Goal: Information Seeking & Learning: Learn about a topic

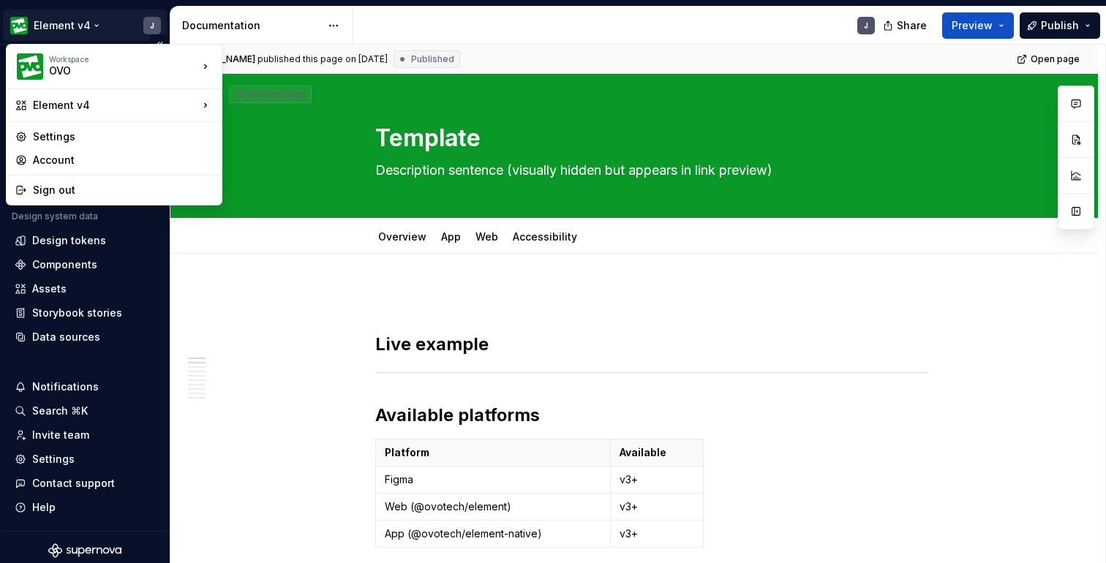
click at [90, 22] on html "Element v4 J Version Current draft Home Documentation Analytics Code automation…" at bounding box center [553, 281] width 1106 height 563
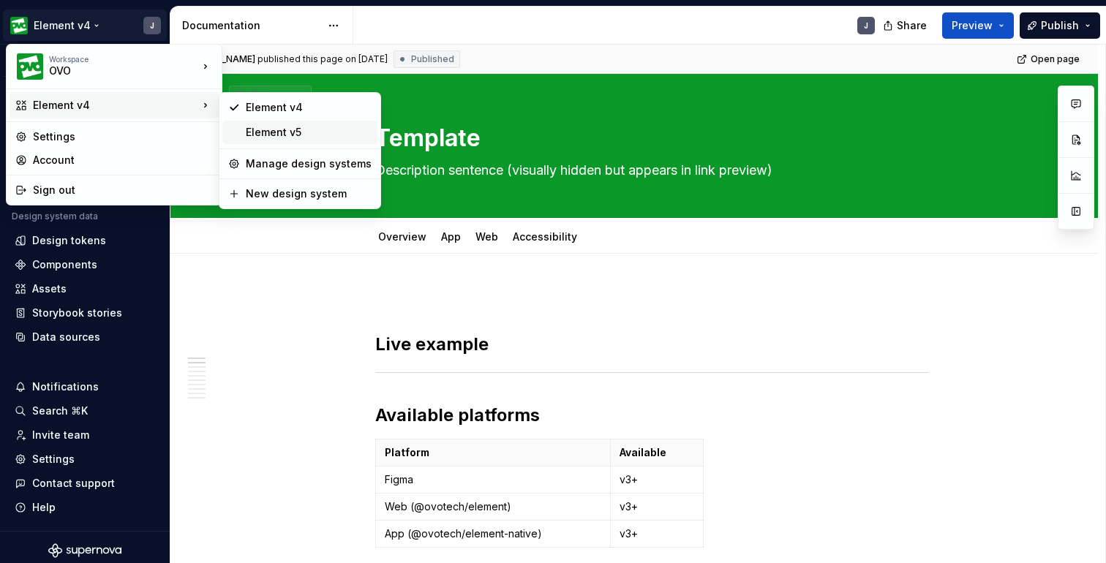
click at [283, 130] on div "Element v5" at bounding box center [309, 132] width 126 height 15
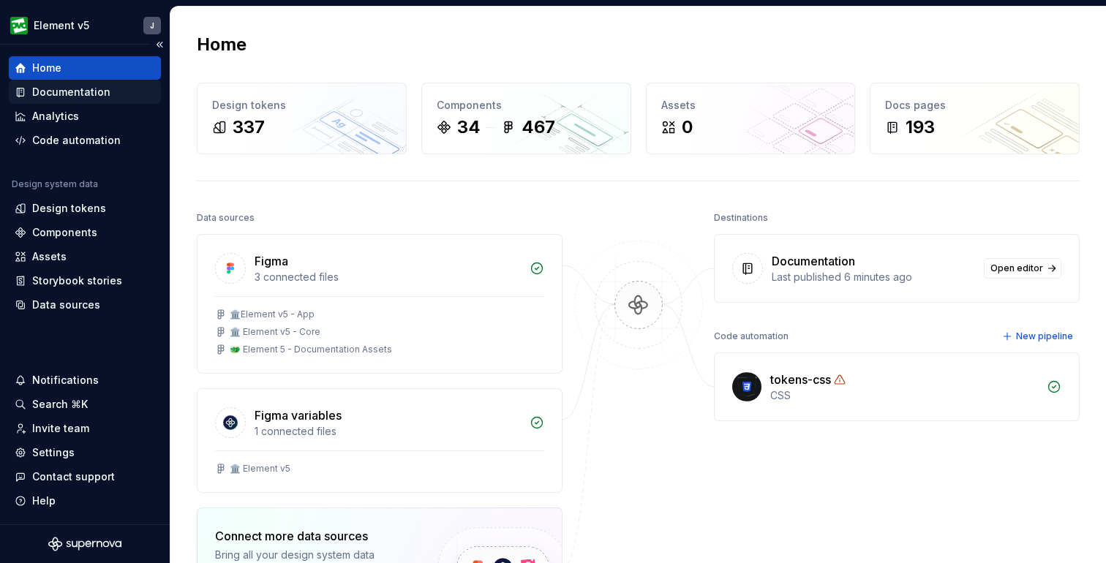
click at [83, 91] on div "Documentation" at bounding box center [71, 92] width 78 height 15
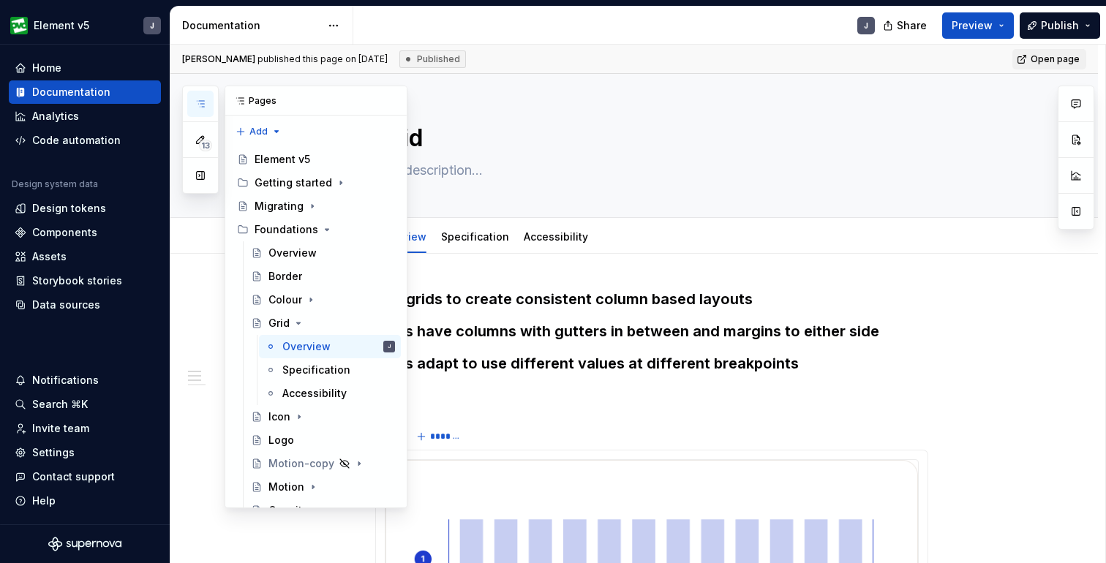
click at [206, 100] on icon "button" at bounding box center [201, 104] width 12 height 12
click at [203, 183] on button "button" at bounding box center [200, 175] width 26 height 26
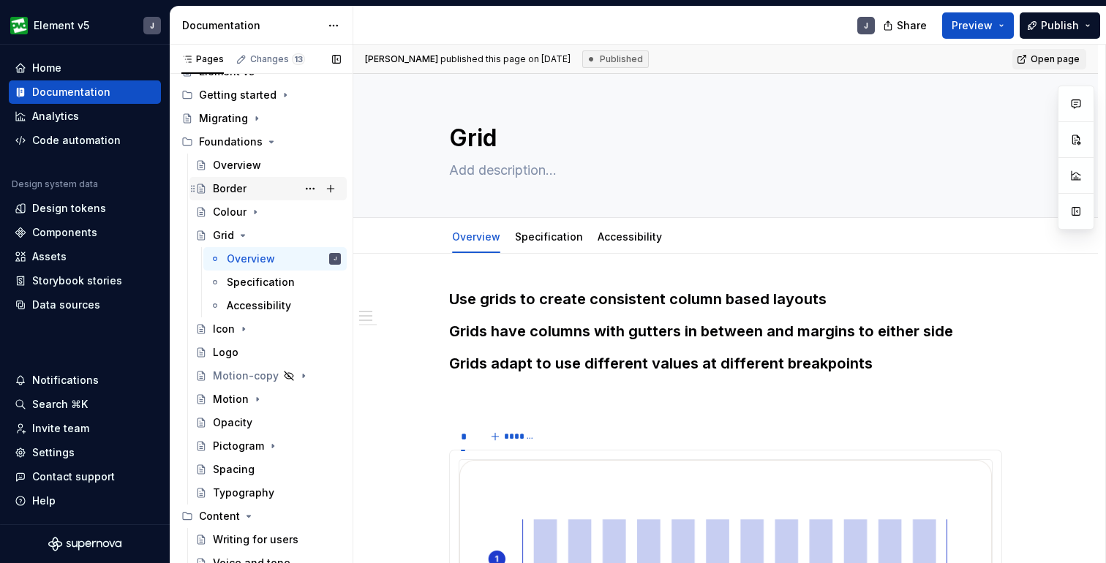
scroll to position [53, 0]
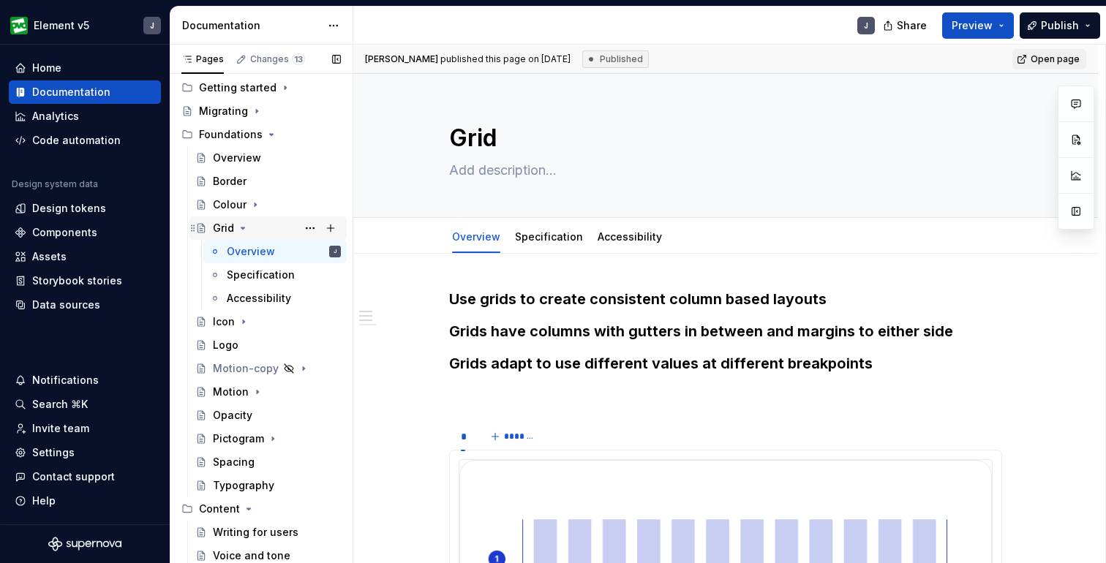
click at [242, 229] on icon "Page tree" at bounding box center [243, 228] width 4 height 1
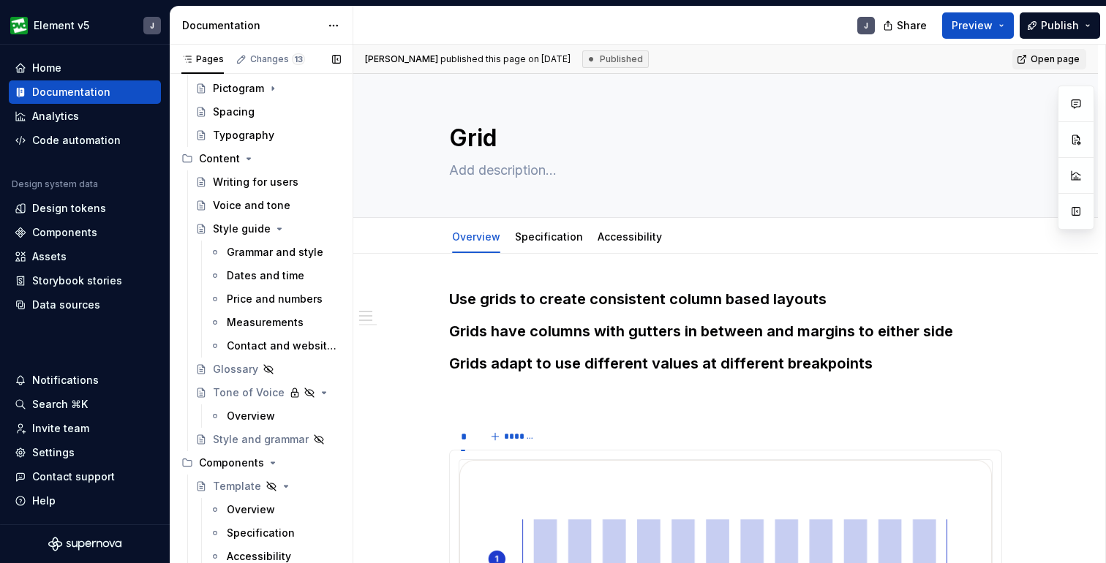
scroll to position [323, 0]
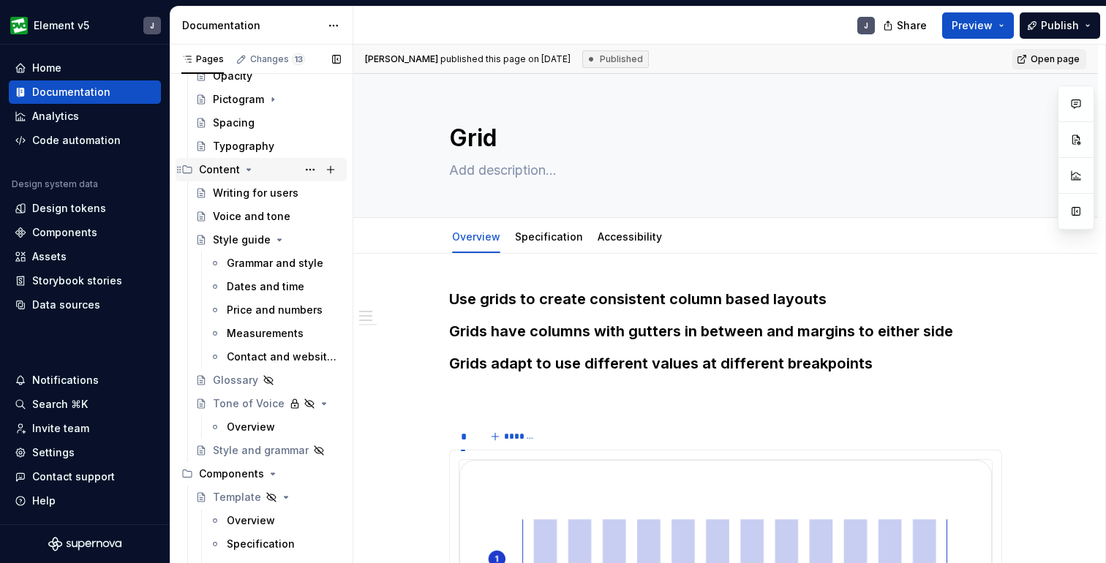
click at [249, 171] on icon "Page tree" at bounding box center [249, 170] width 12 height 12
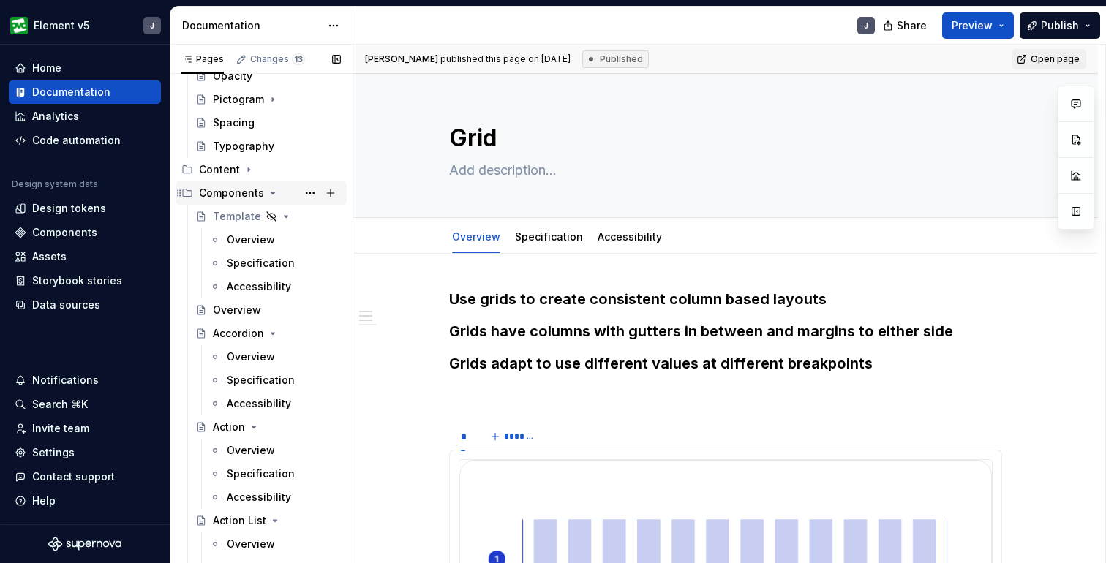
click at [272, 191] on icon "Page tree" at bounding box center [273, 193] width 12 height 12
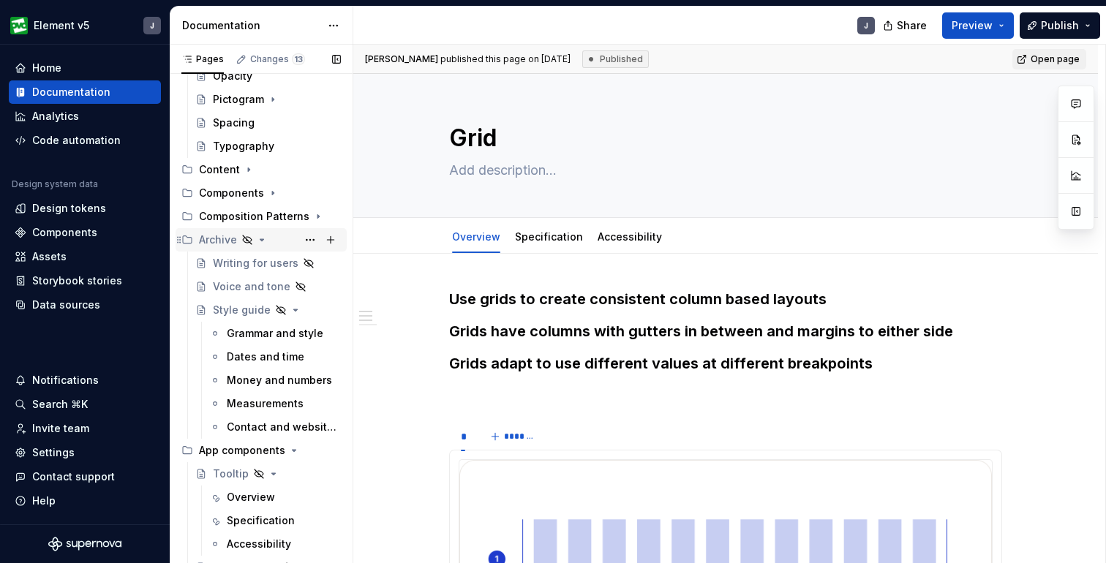
click at [263, 237] on icon "Page tree" at bounding box center [262, 240] width 12 height 12
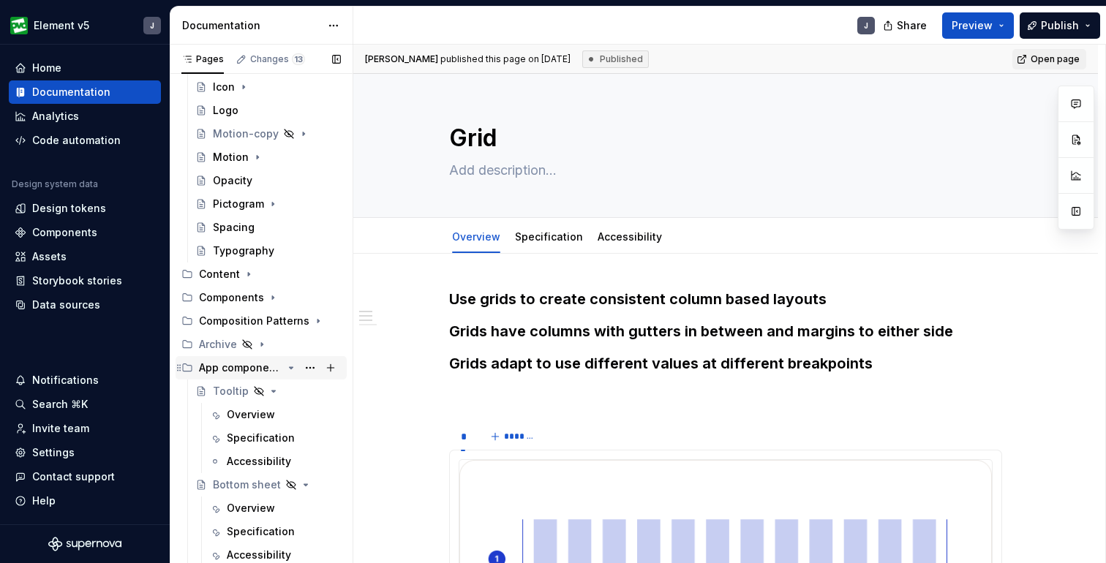
click at [291, 367] on icon "Page tree" at bounding box center [292, 367] width 4 height 1
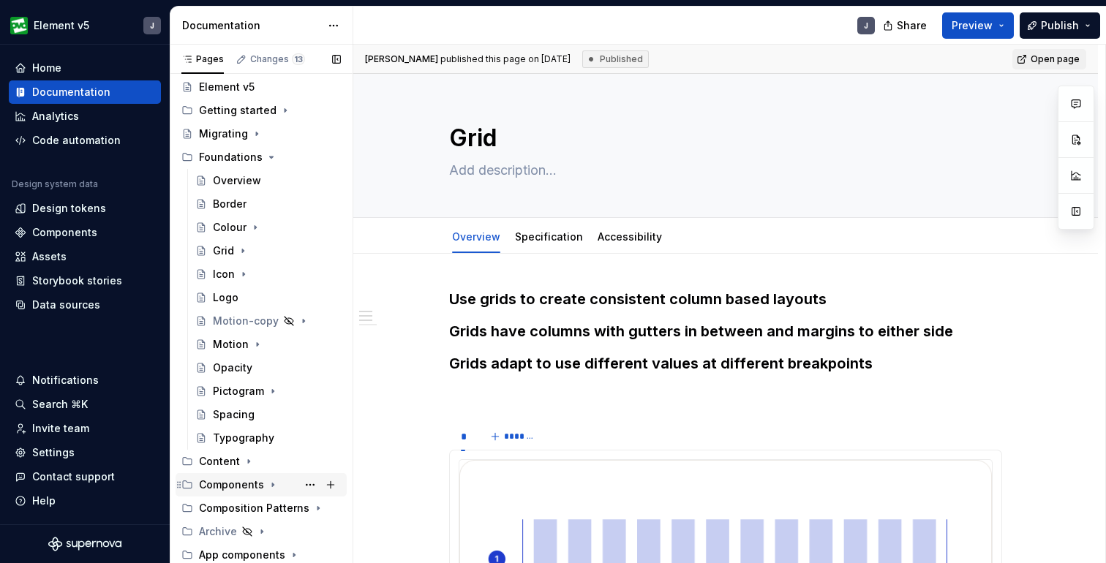
click at [272, 487] on icon "Page tree" at bounding box center [273, 485] width 12 height 12
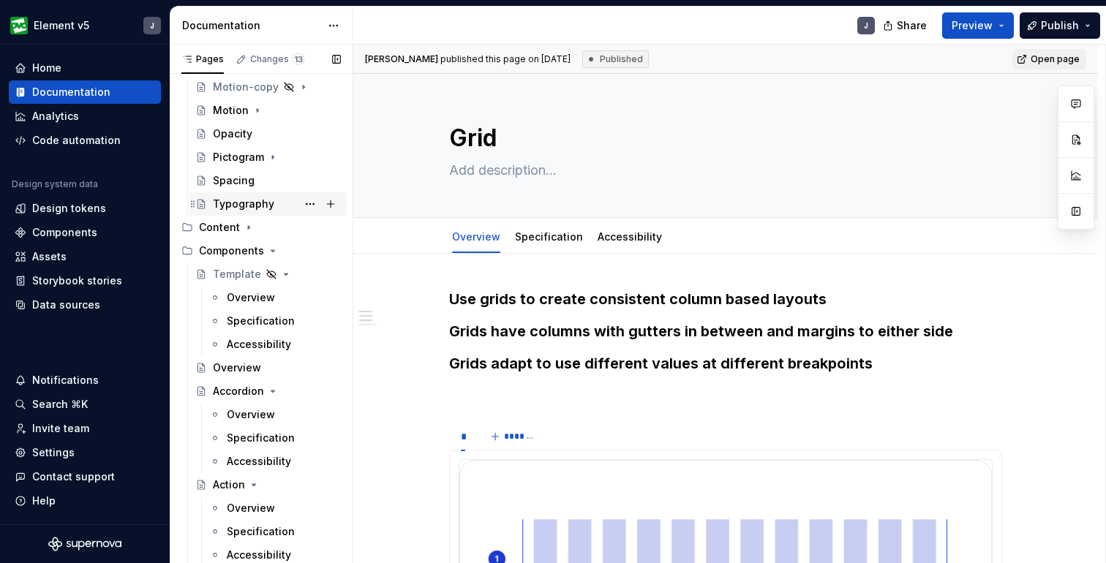
scroll to position [289, 0]
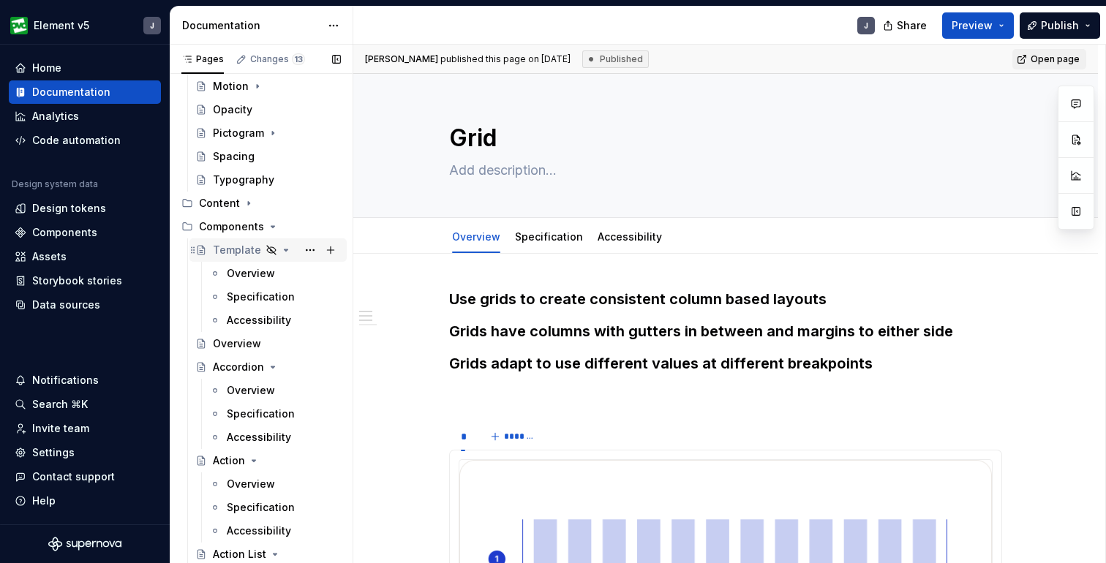
click at [285, 250] on icon "Page tree" at bounding box center [287, 250] width 4 height 1
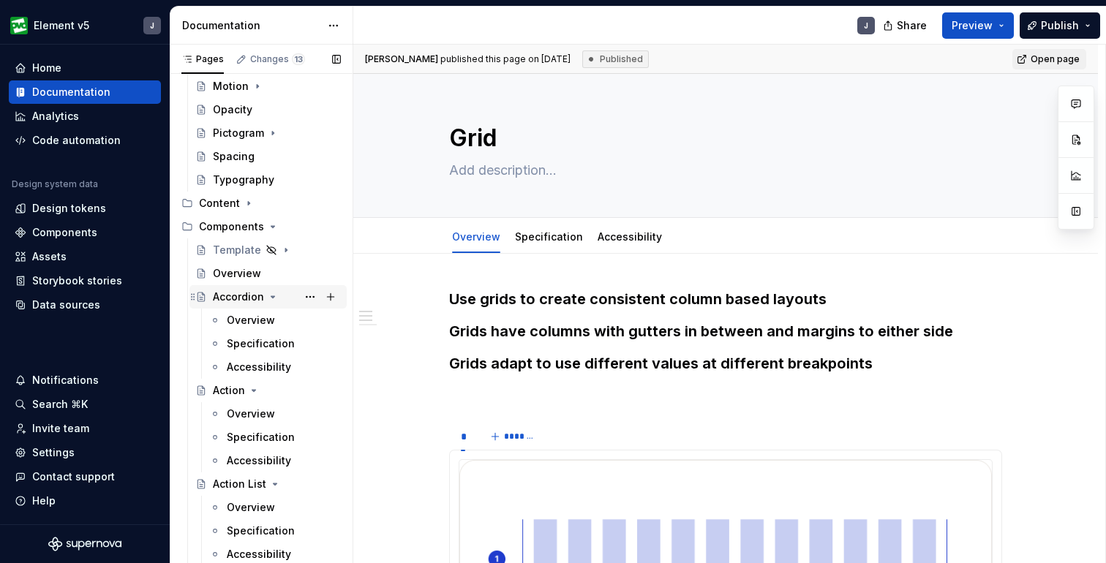
click at [272, 295] on icon "Page tree" at bounding box center [273, 297] width 12 height 12
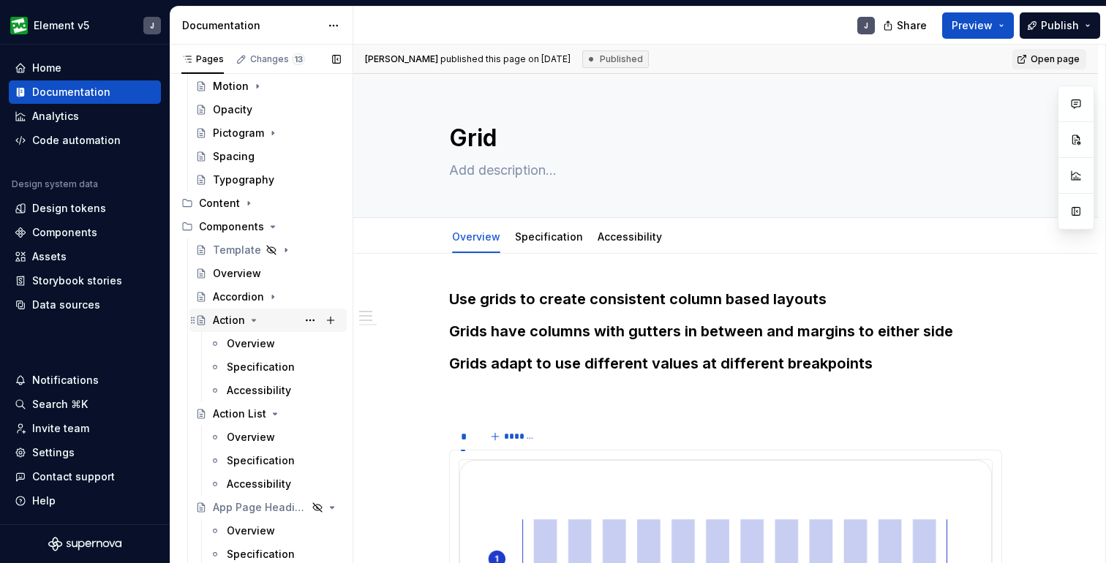
click at [254, 320] on icon "Page tree" at bounding box center [254, 320] width 4 height 1
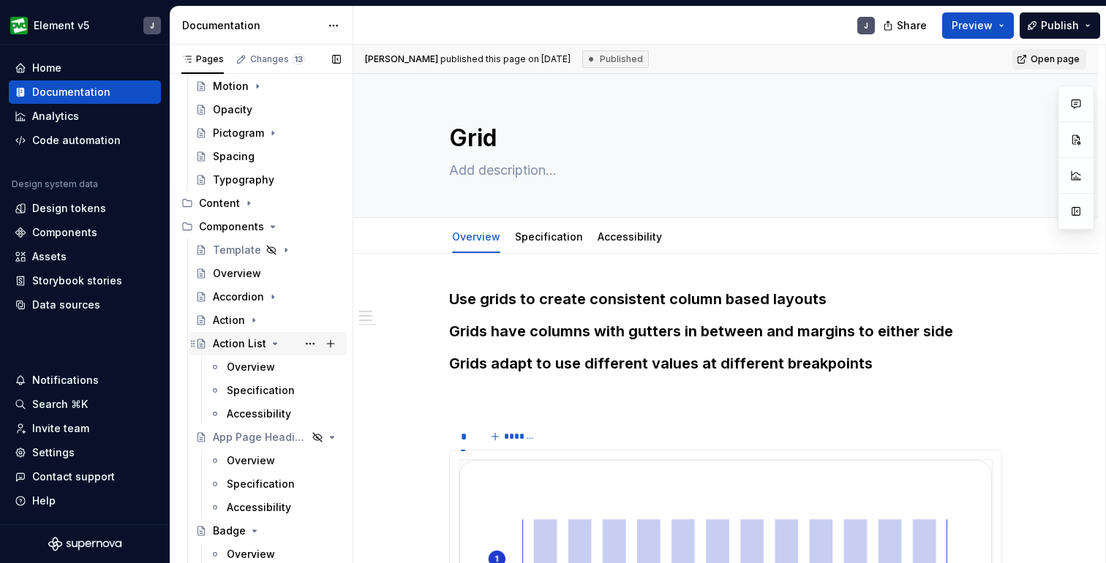
click at [274, 342] on icon "Page tree" at bounding box center [275, 344] width 12 height 12
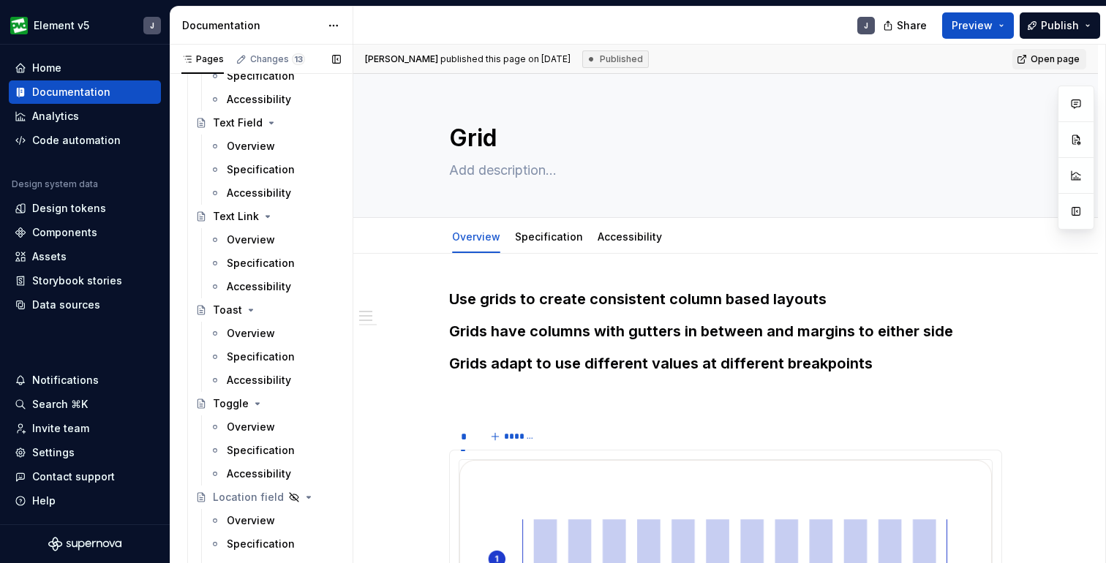
scroll to position [3731, 0]
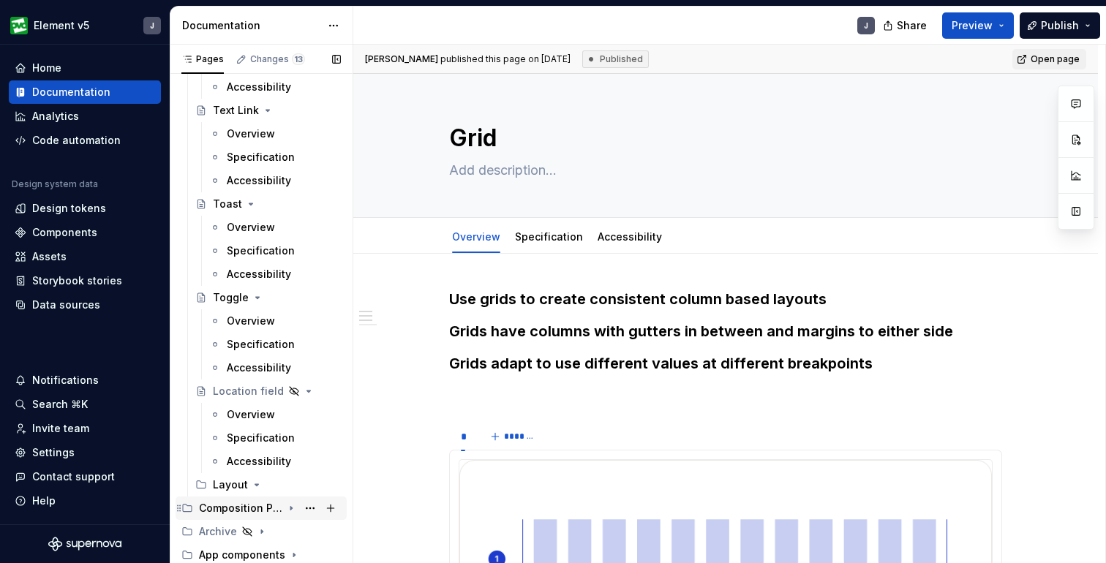
click at [291, 507] on icon "Page tree" at bounding box center [291, 509] width 1 height 4
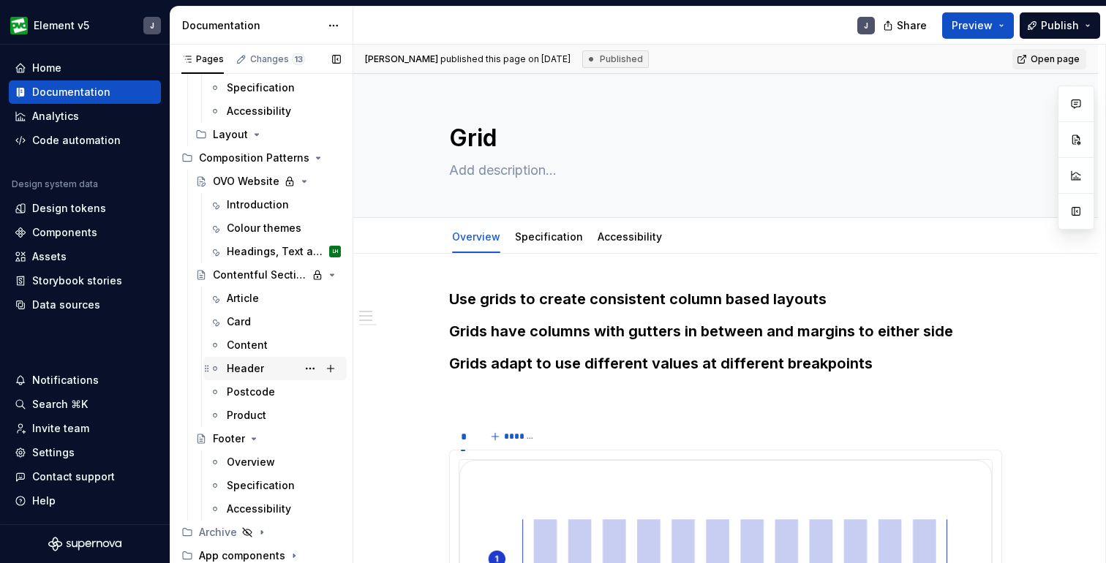
scroll to position [4082, 0]
click at [258, 247] on div "Headings, Text and Actions" at bounding box center [262, 251] width 70 height 15
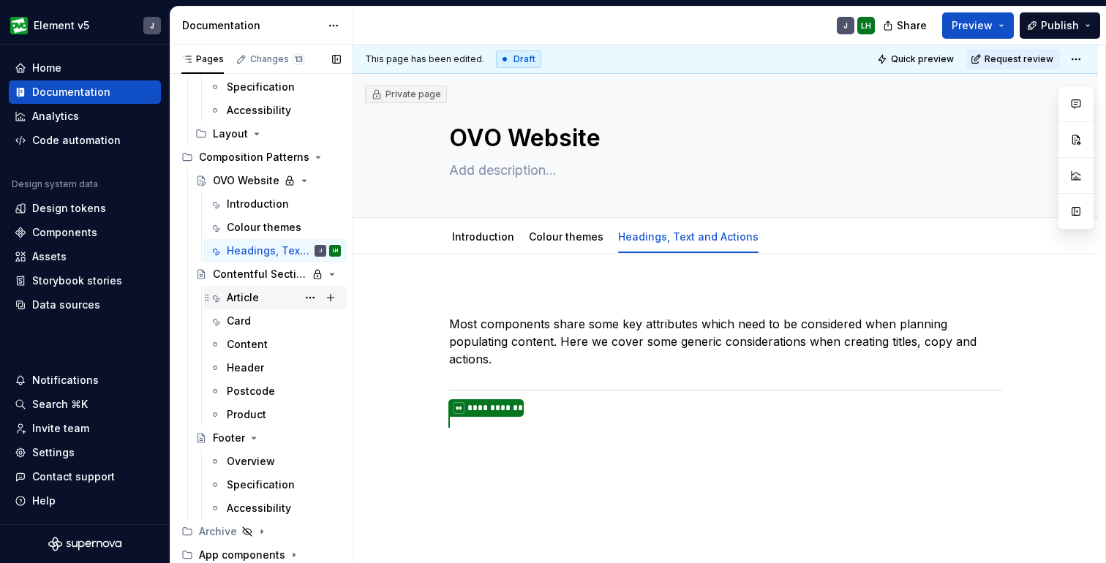
click at [247, 301] on div "Article" at bounding box center [243, 298] width 32 height 15
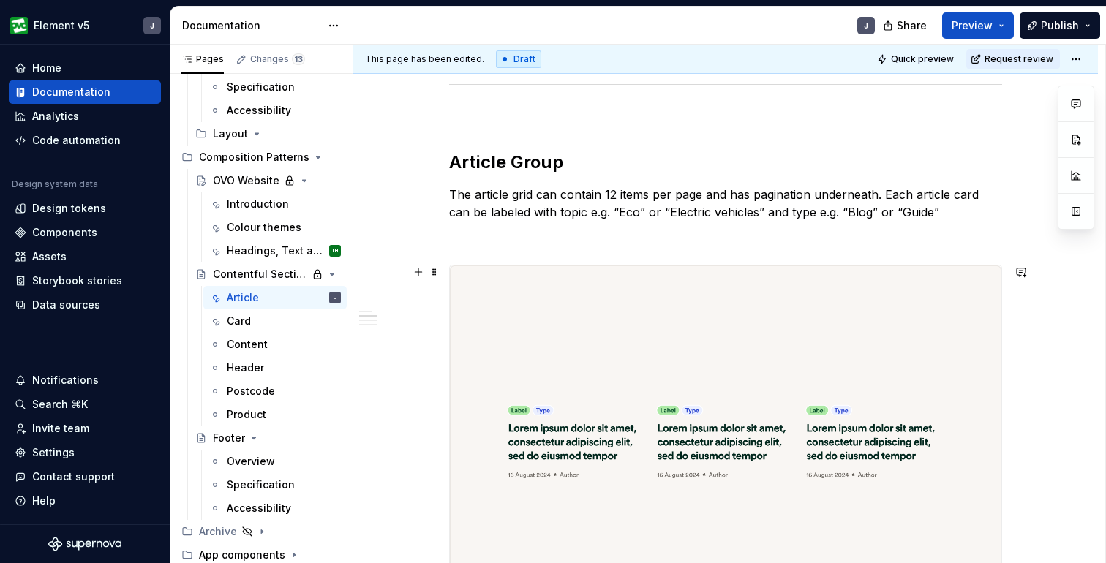
scroll to position [259, 0]
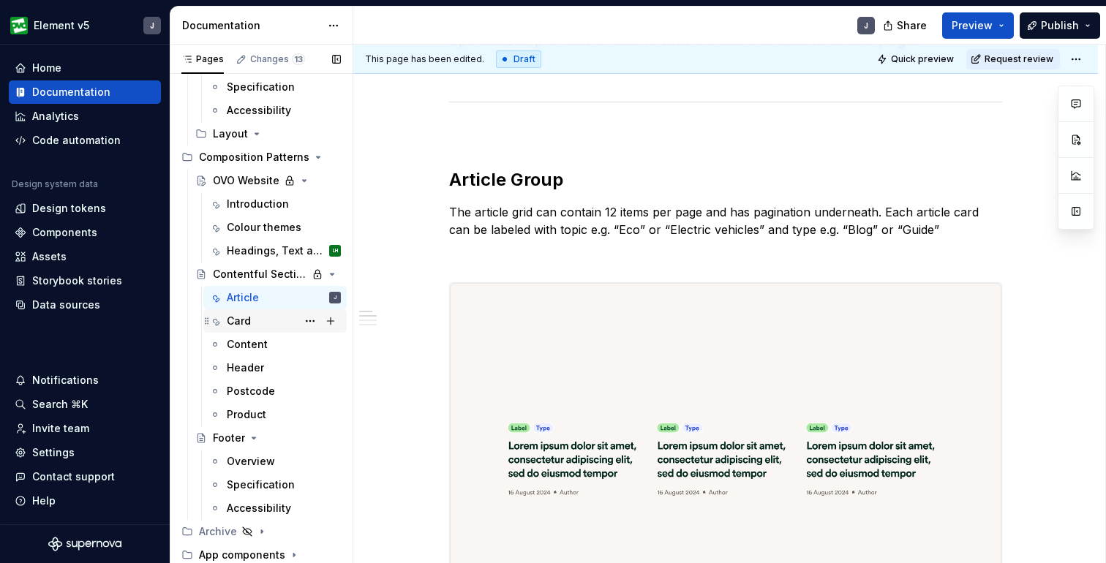
click at [258, 318] on div "Card" at bounding box center [284, 321] width 114 height 20
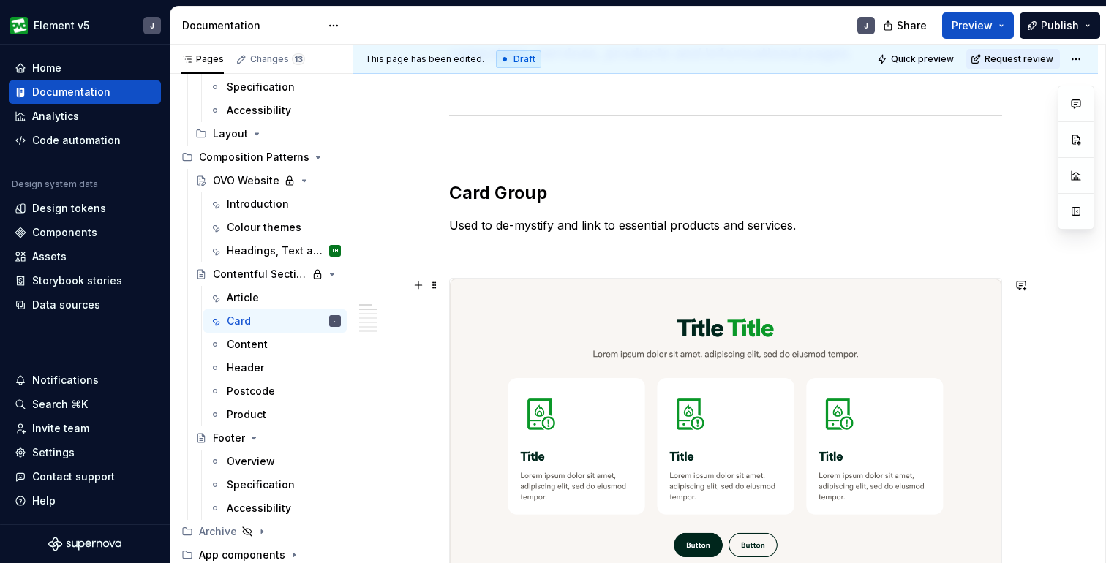
scroll to position [271, 0]
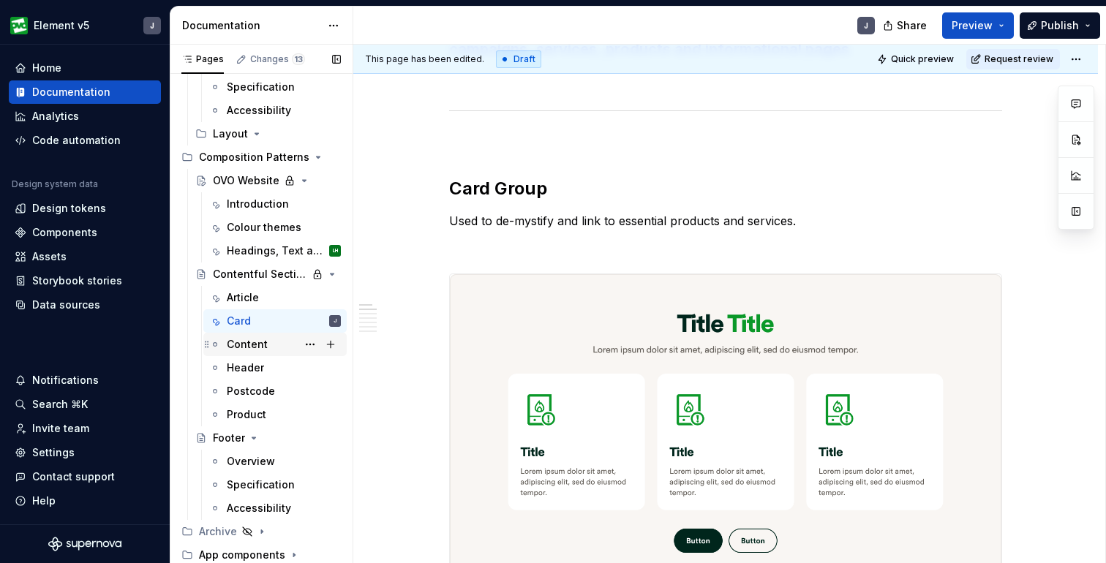
click at [249, 344] on div "Content" at bounding box center [247, 344] width 41 height 15
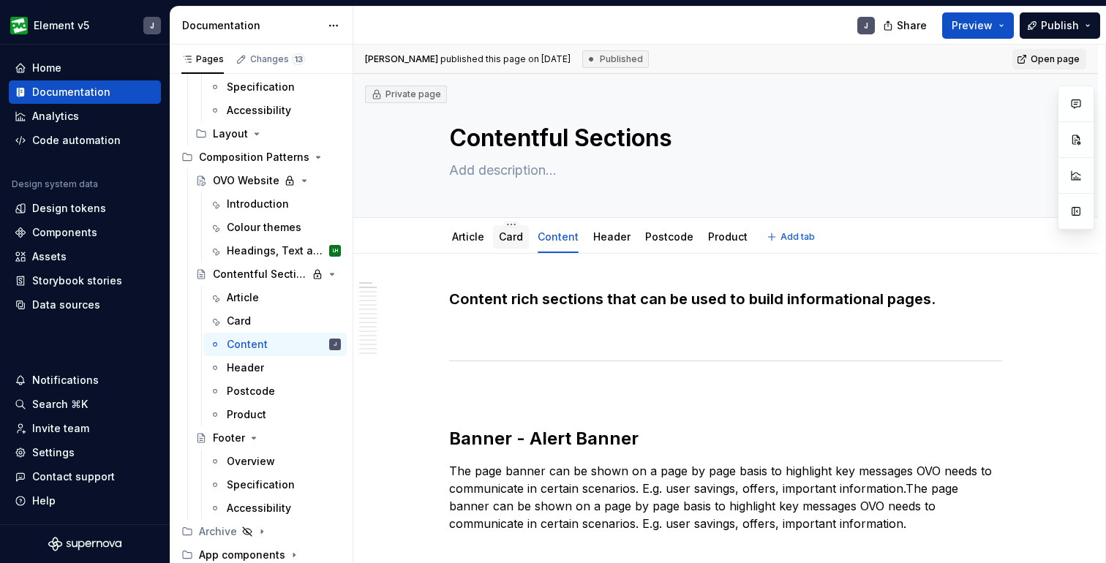
click at [509, 242] on link "Card" at bounding box center [511, 237] width 24 height 12
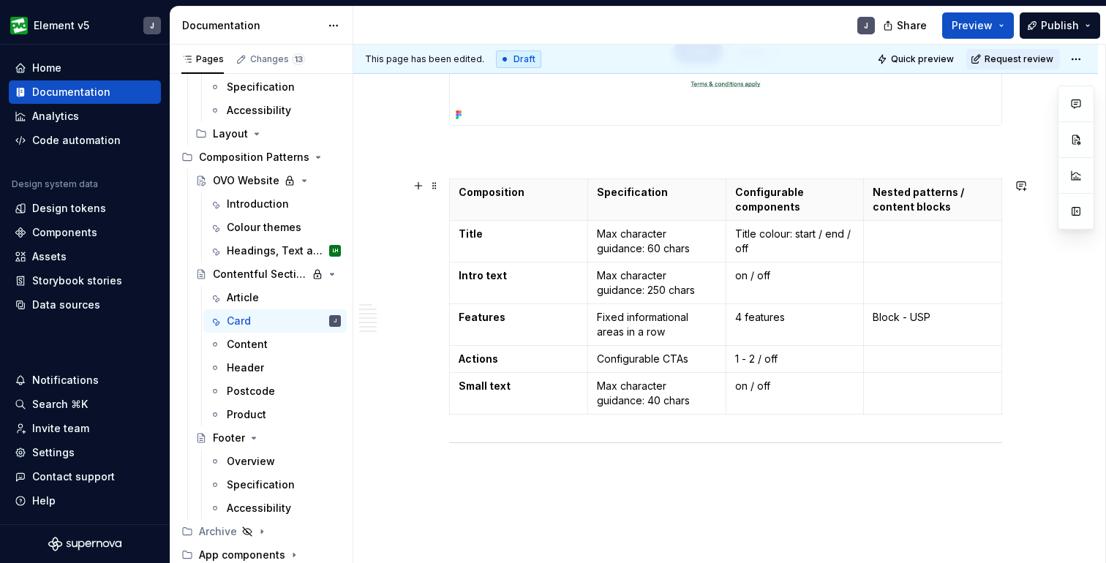
scroll to position [4927, 0]
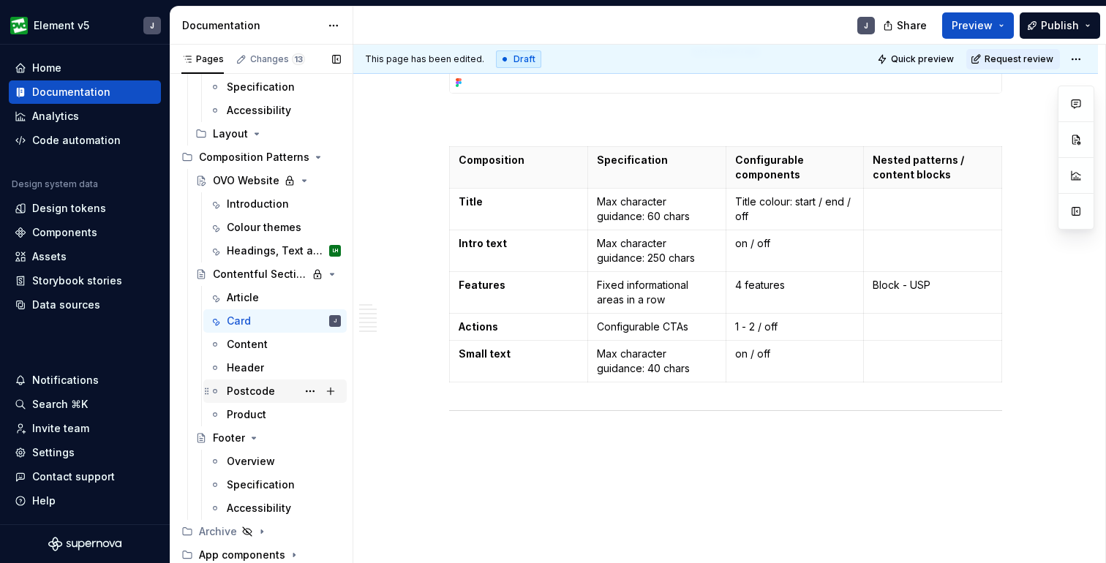
click at [255, 388] on div "Postcode" at bounding box center [251, 391] width 48 height 15
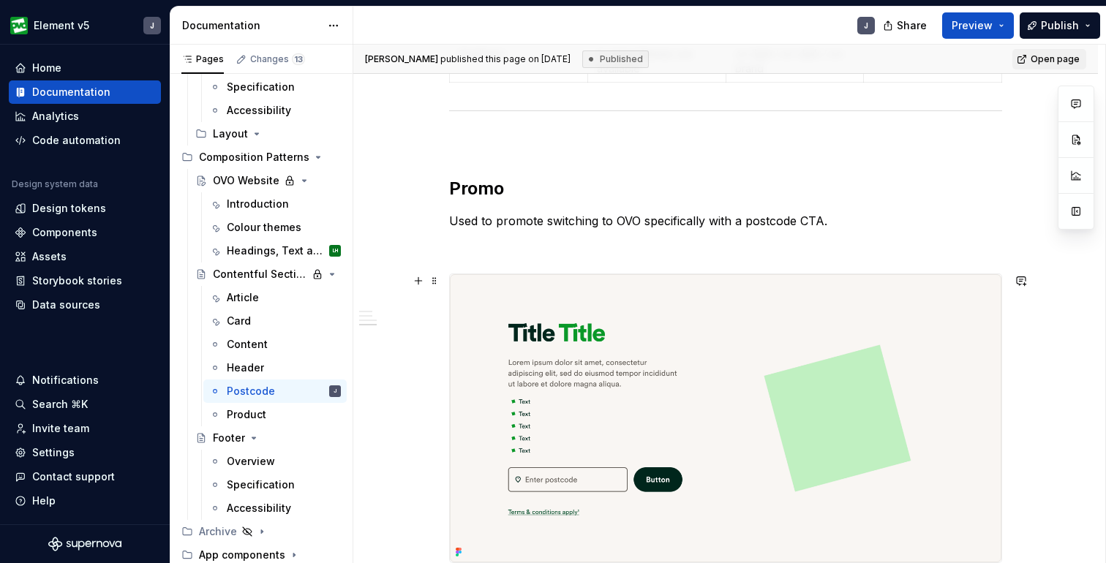
scroll to position [913, 0]
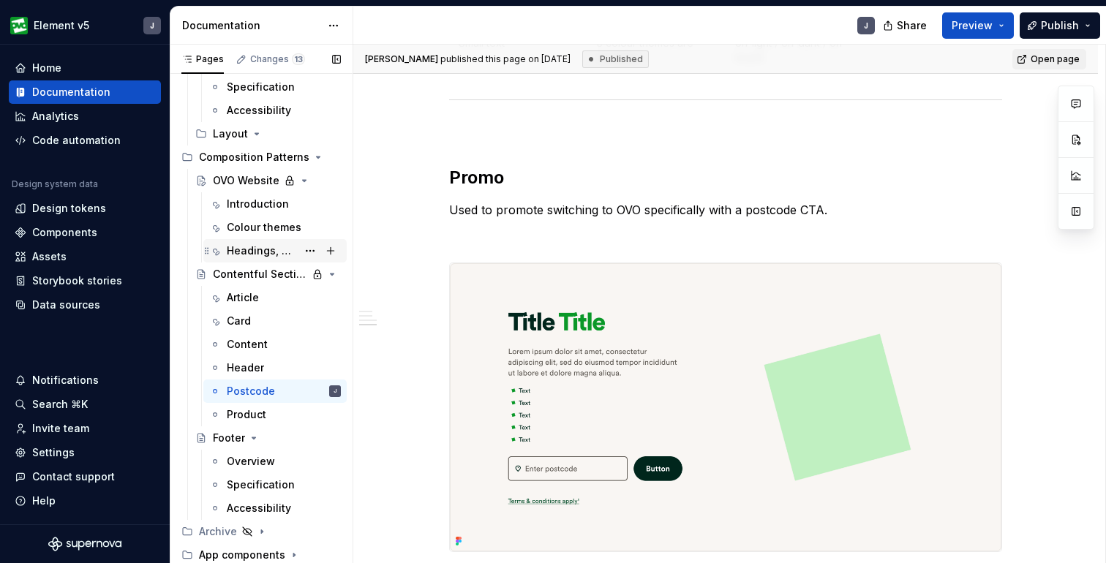
click at [252, 250] on div "Headings, Text and Actions" at bounding box center [262, 251] width 70 height 15
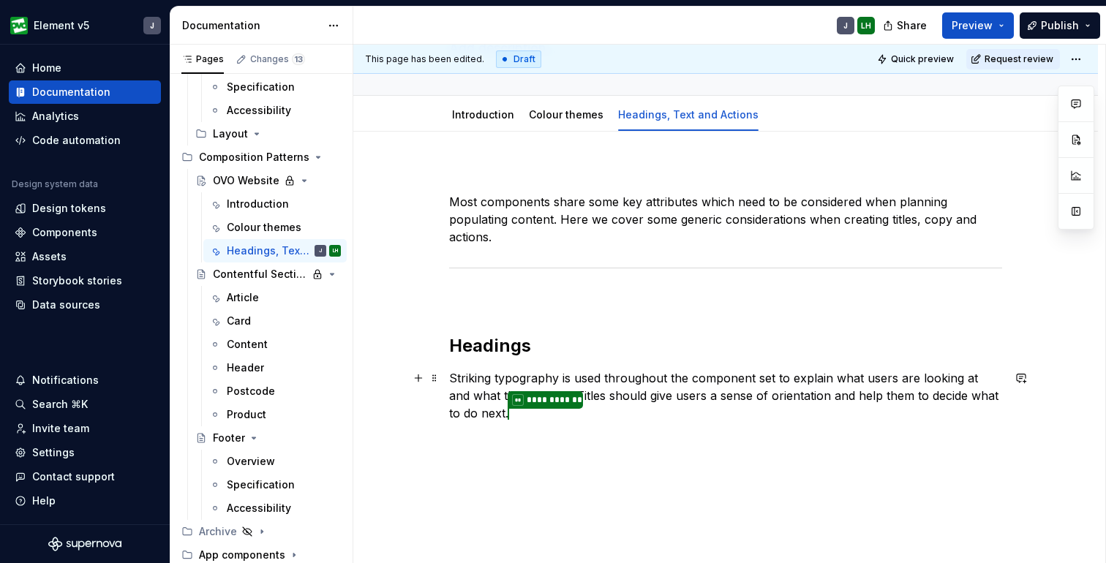
scroll to position [93, 0]
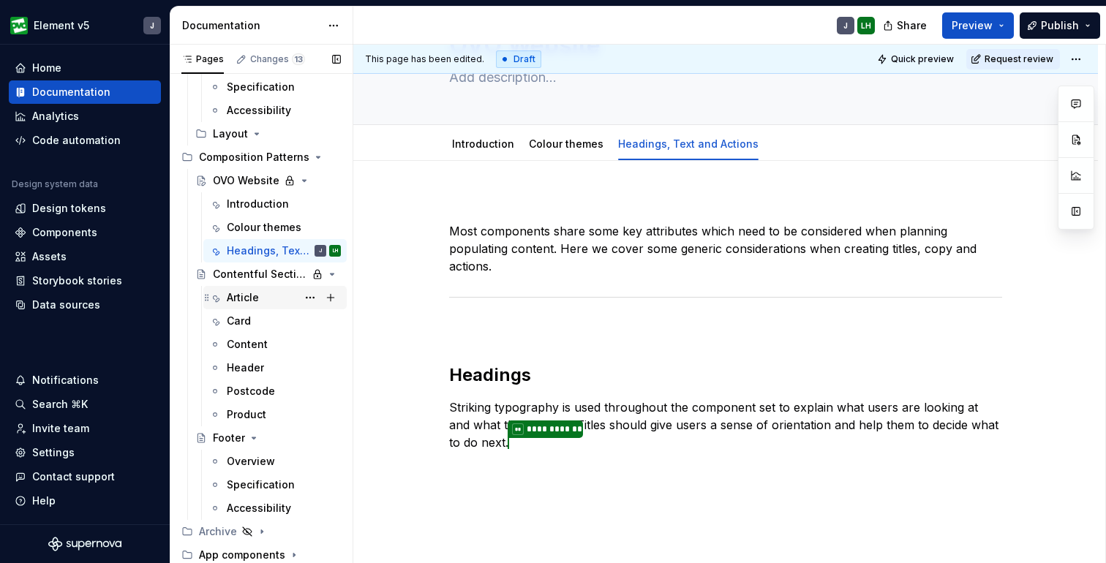
click at [255, 295] on div "Article" at bounding box center [243, 298] width 32 height 15
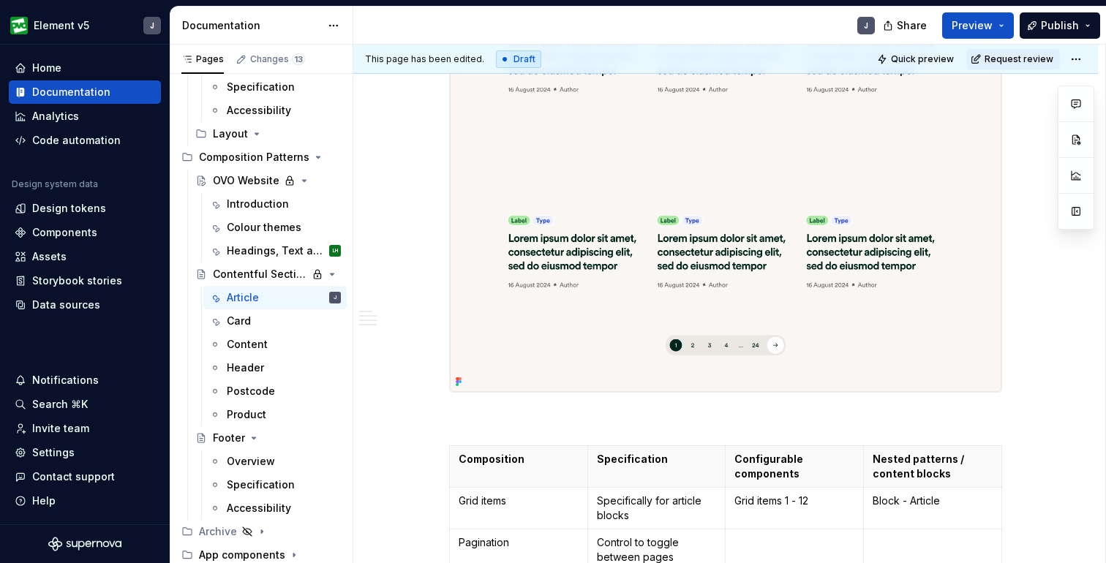
scroll to position [661, 0]
click at [263, 363] on div "Header" at bounding box center [284, 368] width 114 height 20
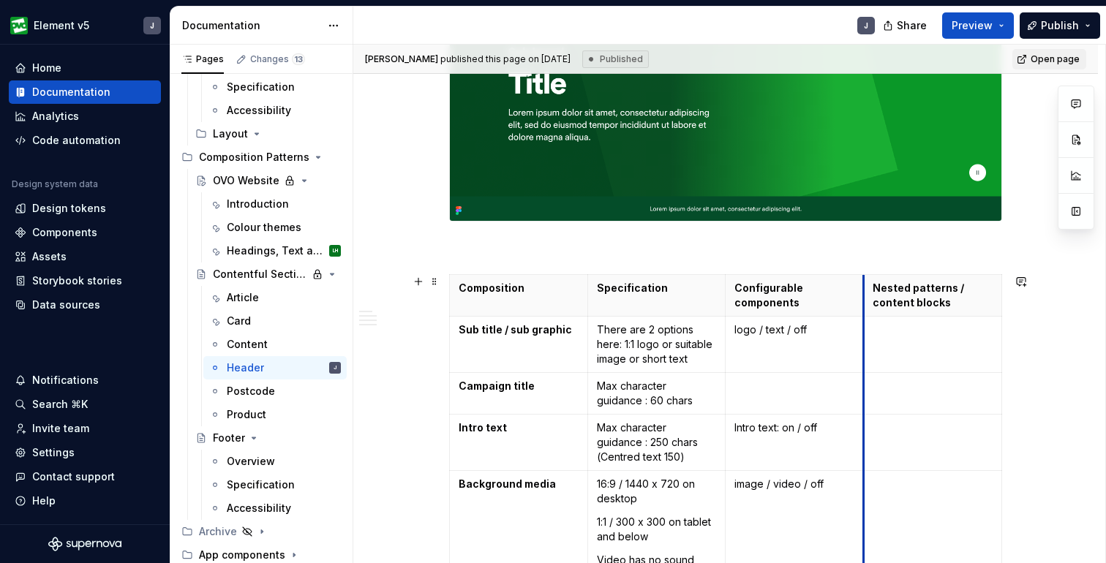
scroll to position [1050, 0]
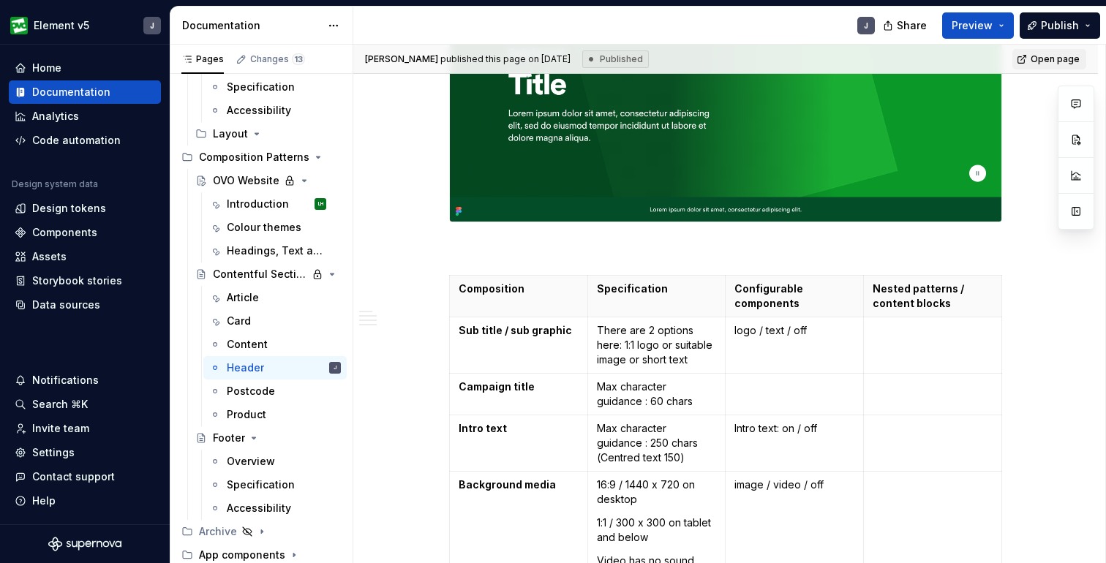
type textarea "*"
